Goal: Task Accomplishment & Management: Use online tool/utility

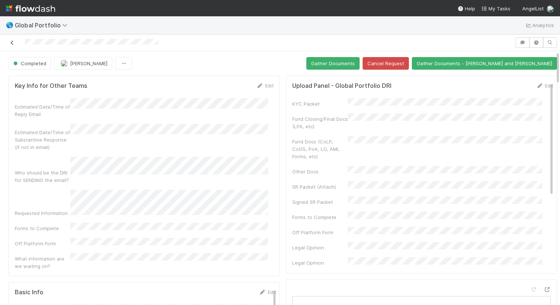
click at [14, 43] on icon at bounding box center [12, 42] width 7 height 5
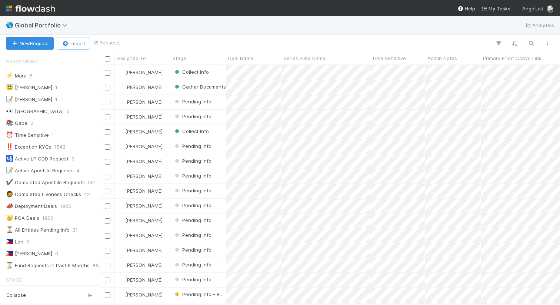
scroll to position [234, 455]
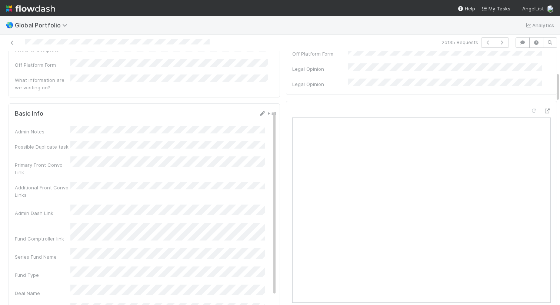
scroll to position [175, 0]
click at [13, 44] on icon at bounding box center [12, 42] width 7 height 5
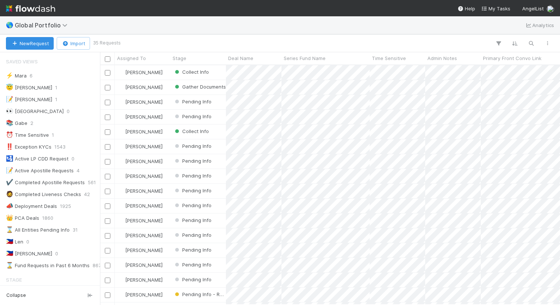
scroll to position [19, 0]
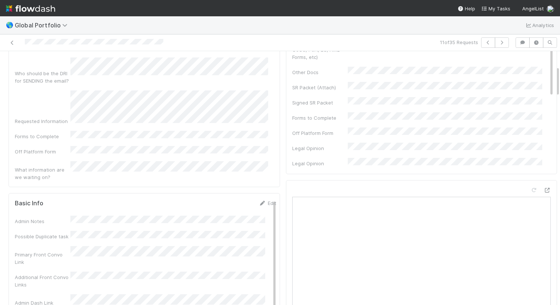
scroll to position [123, 0]
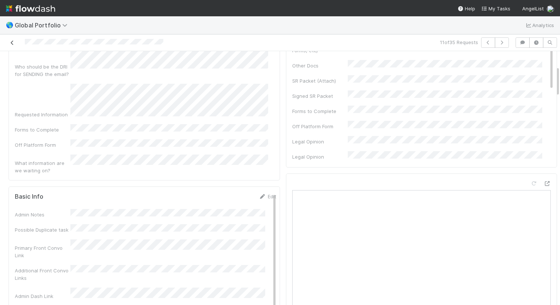
click at [11, 43] on icon at bounding box center [12, 42] width 7 height 5
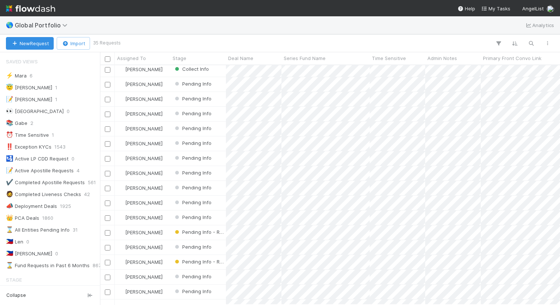
scroll to position [43, 0]
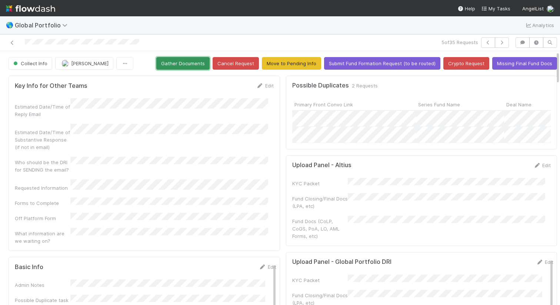
click at [187, 66] on button "Gather Documents" at bounding box center [182, 63] width 53 height 13
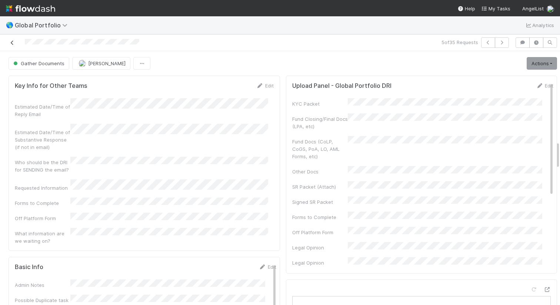
scroll to position [819, 0]
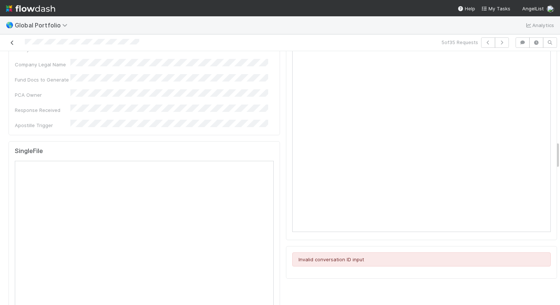
click at [12, 43] on icon at bounding box center [12, 42] width 7 height 5
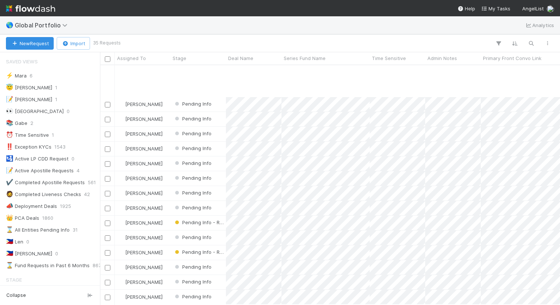
scroll to position [131, 0]
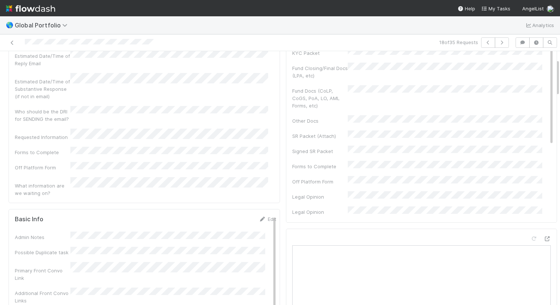
scroll to position [59, 0]
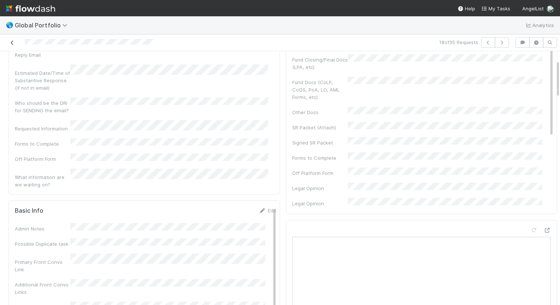
click at [13, 43] on icon at bounding box center [12, 42] width 7 height 5
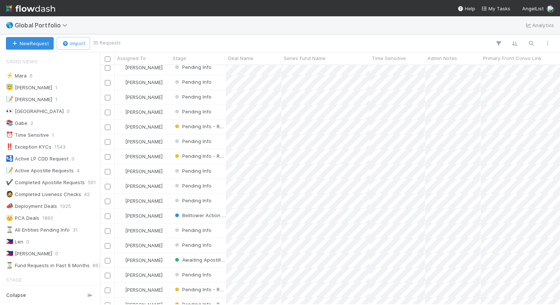
scroll to position [172, 0]
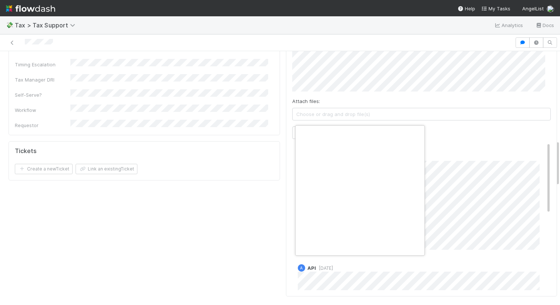
scroll to position [0, 3]
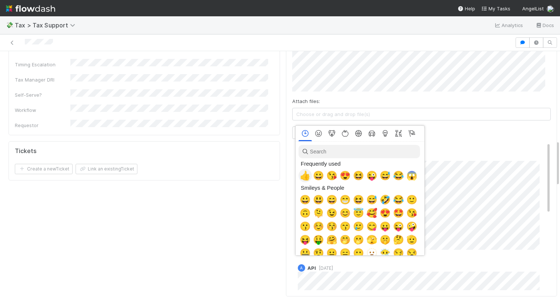
click at [308, 177] on span "👍" at bounding box center [305, 175] width 11 height 10
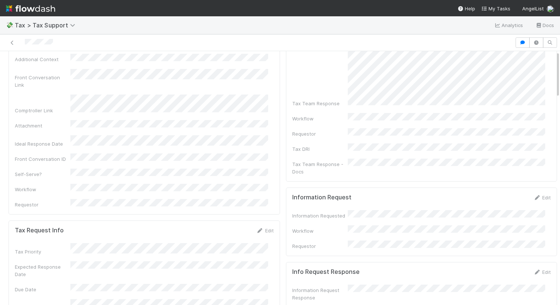
scroll to position [0, 0]
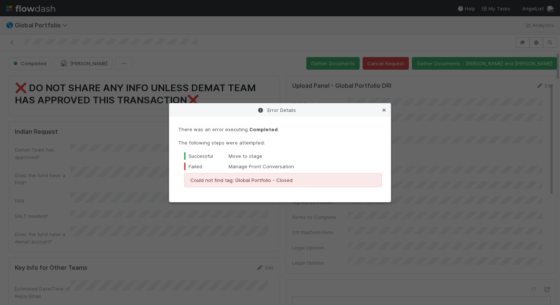
click at [384, 108] on icon at bounding box center [384, 110] width 7 height 5
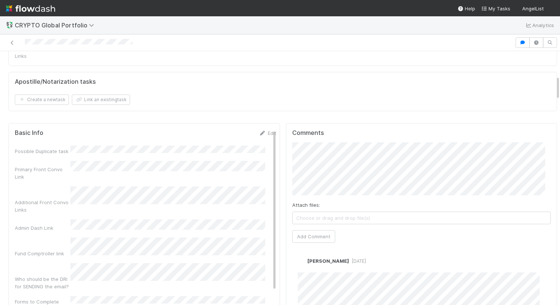
scroll to position [254, 0]
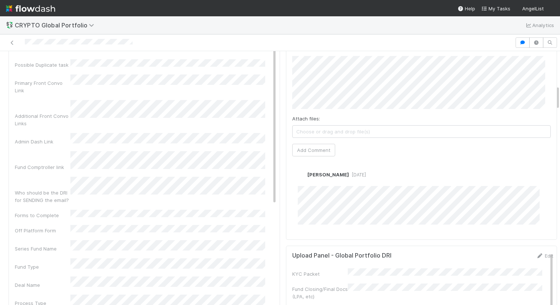
scroll to position [330, 0]
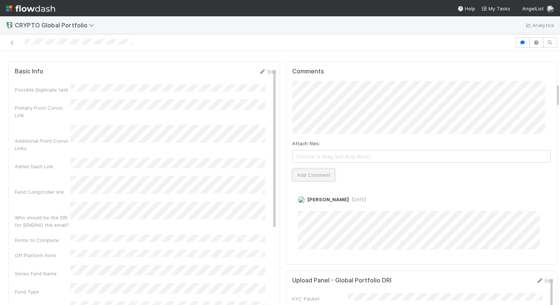
click at [295, 169] on button "Add Comment" at bounding box center [313, 175] width 43 height 13
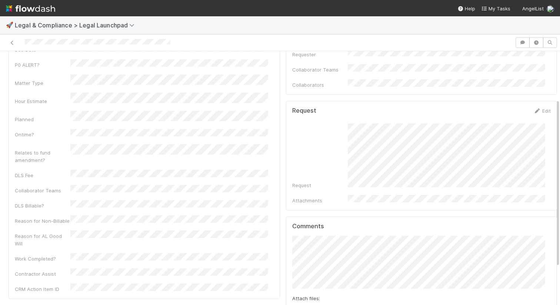
scroll to position [65, 0]
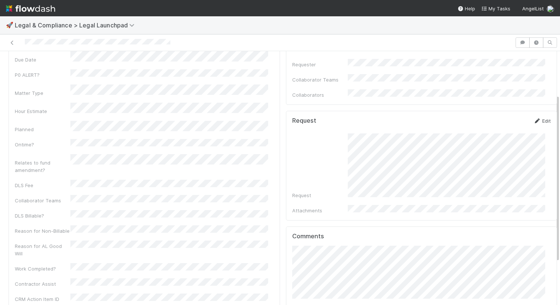
click at [539, 118] on link "Edit" at bounding box center [542, 121] width 17 height 6
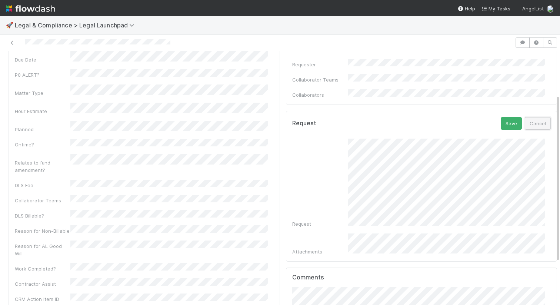
click at [525, 117] on button "Cancel" at bounding box center [538, 123] width 26 height 13
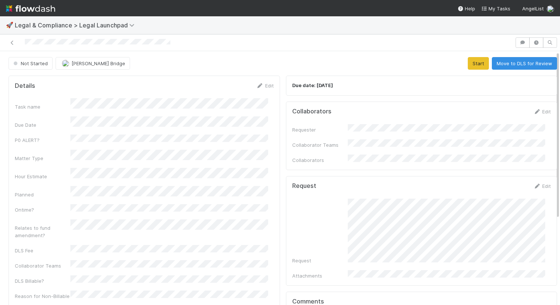
scroll to position [0, 0]
